Goal: Find specific page/section: Find specific page/section

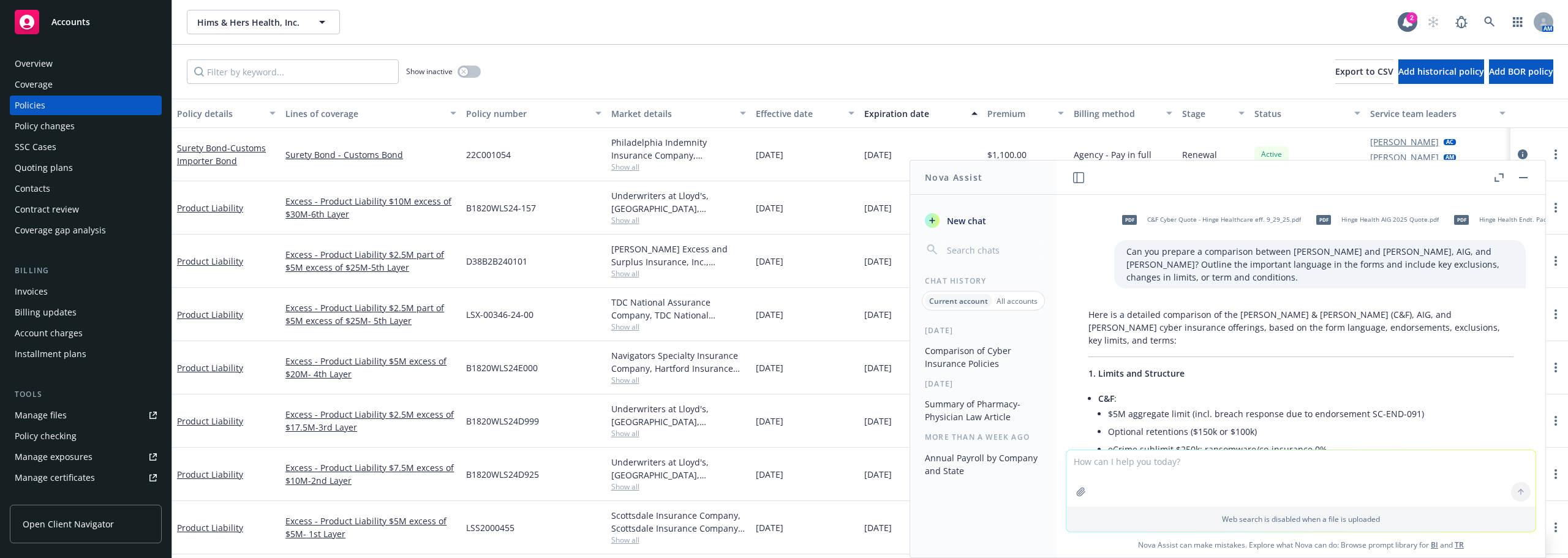
scroll to position [0, 8]
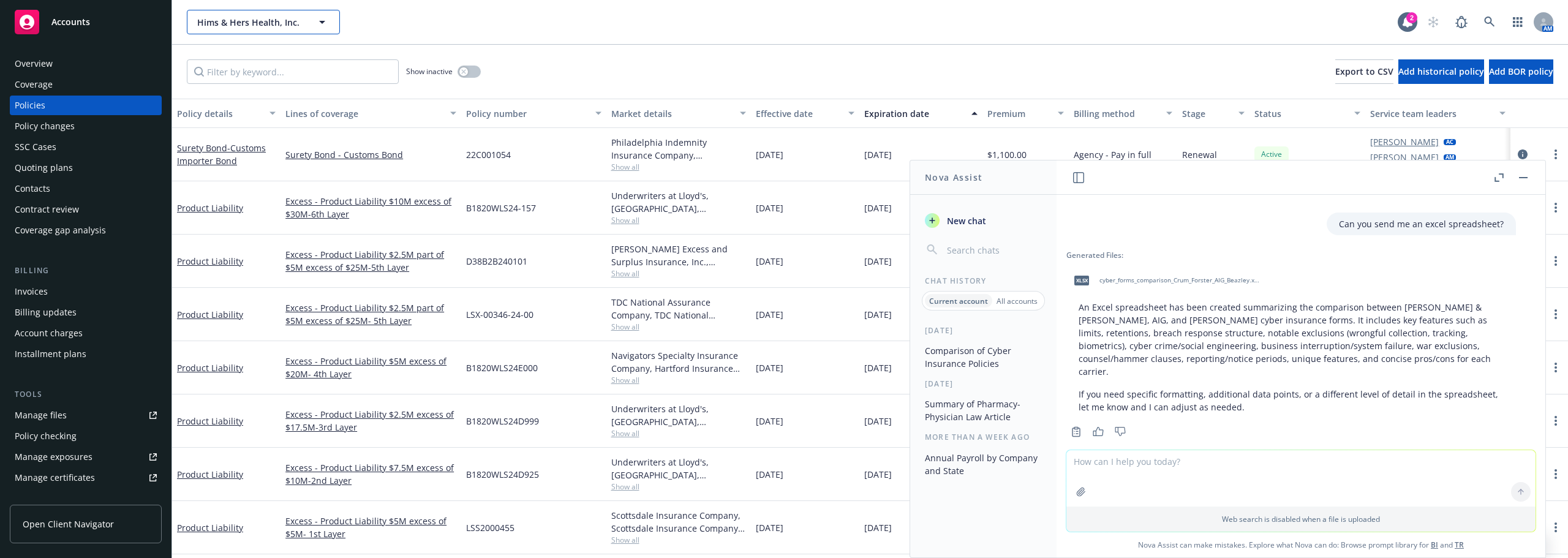
click at [216, 17] on span "Hims & Hers Health, Inc." at bounding box center [249, 21] width 106 height 13
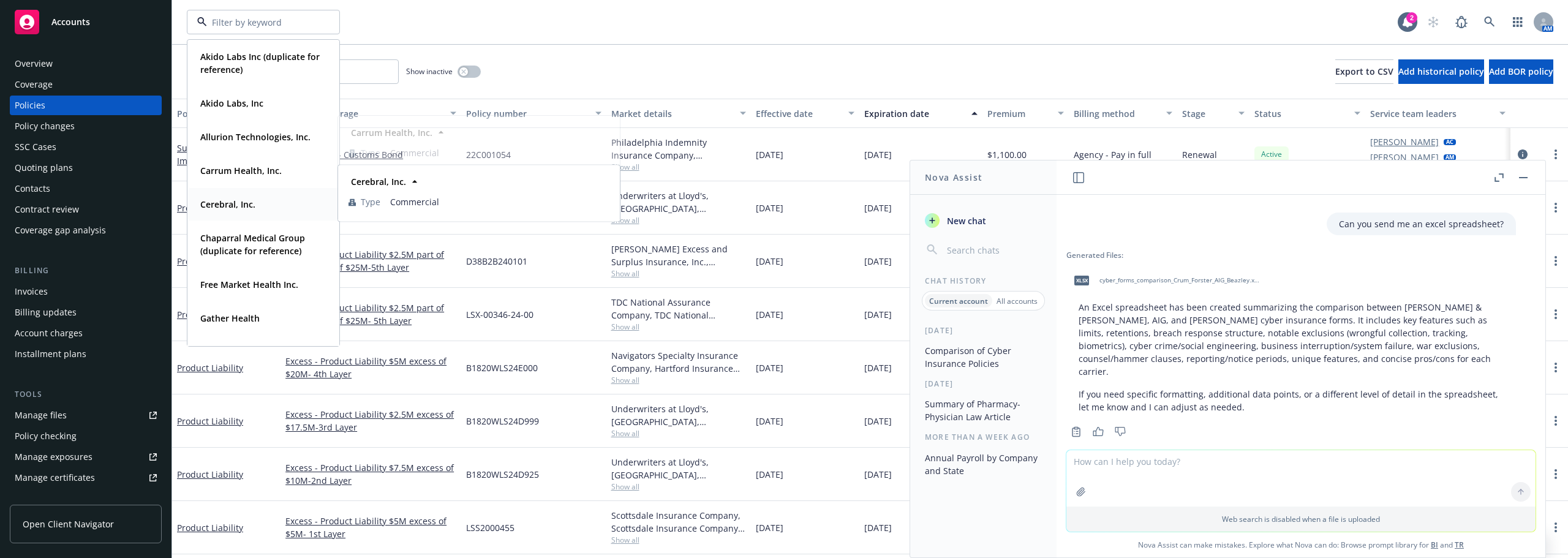
scroll to position [61, 0]
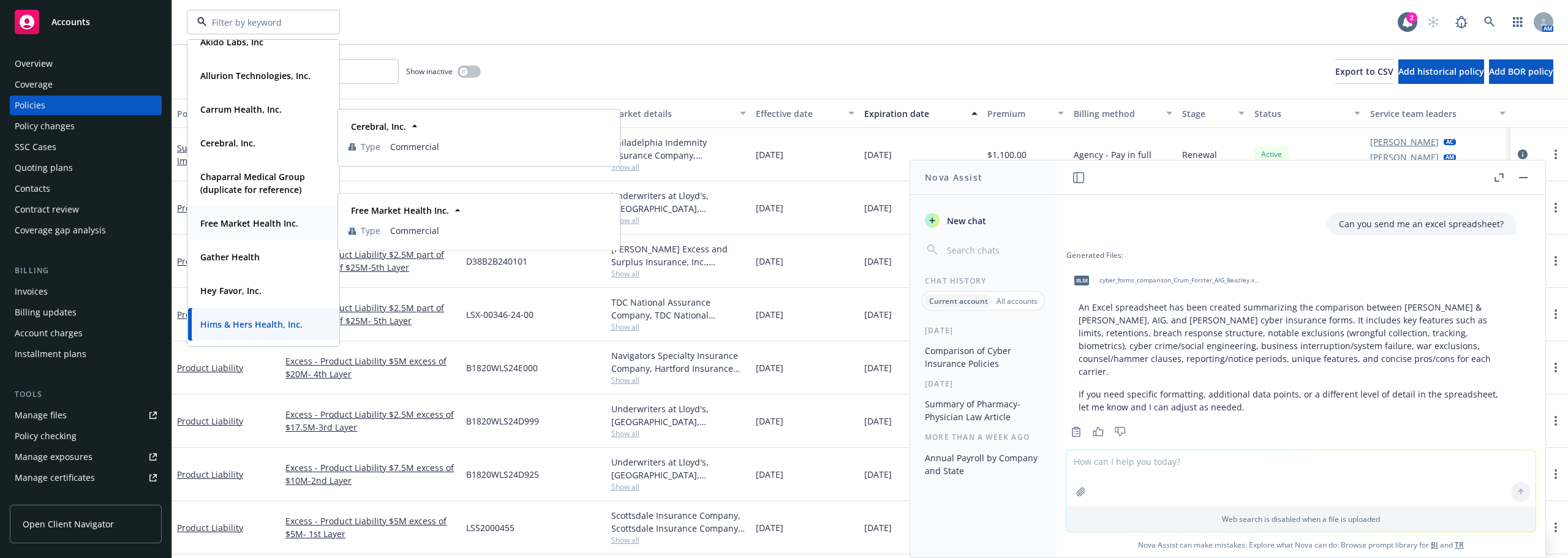
click at [238, 218] on strong "Free Market Health Inc." at bounding box center [248, 223] width 98 height 12
